Goal: Information Seeking & Learning: Learn about a topic

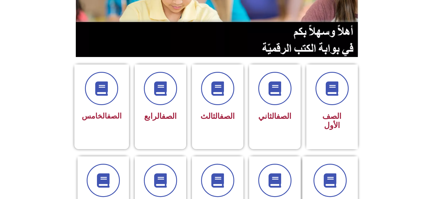
scroll to position [98, 0]
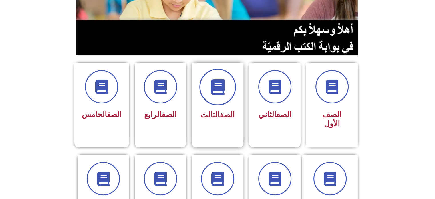
click at [222, 85] on icon at bounding box center [218, 87] width 16 height 16
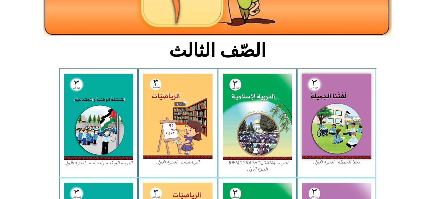
scroll to position [111, 0]
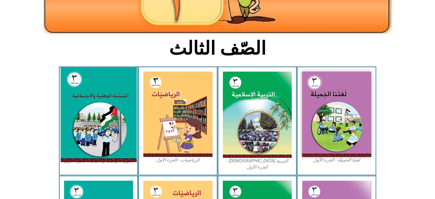
click at [94, 108] on img at bounding box center [98, 114] width 76 height 95
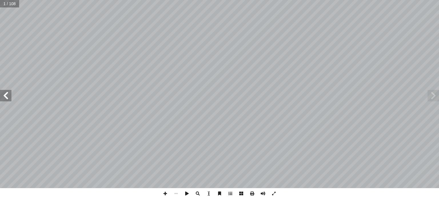
click at [6, 95] on span at bounding box center [5, 95] width 11 height 11
click at [167, 192] on span at bounding box center [165, 193] width 11 height 11
